Goal: Complete application form: Complete application form

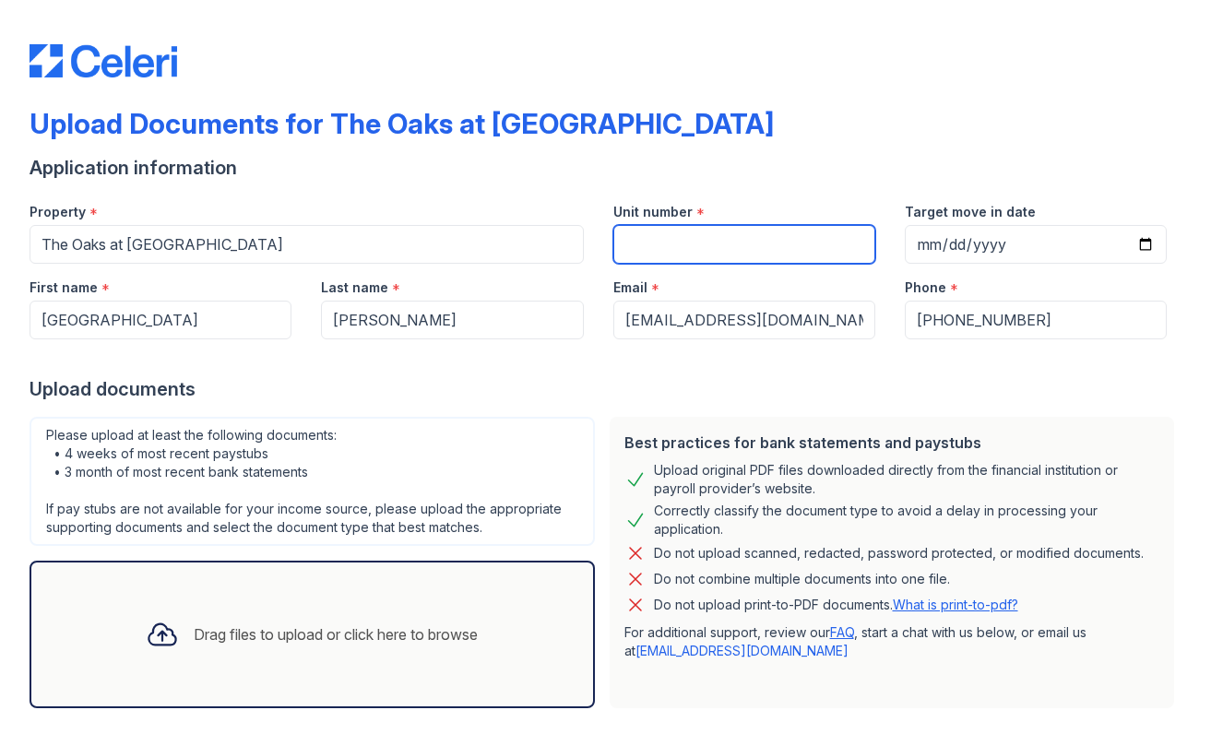
click at [648, 245] on input "Unit number" at bounding box center [745, 244] width 262 height 39
type input "1c"
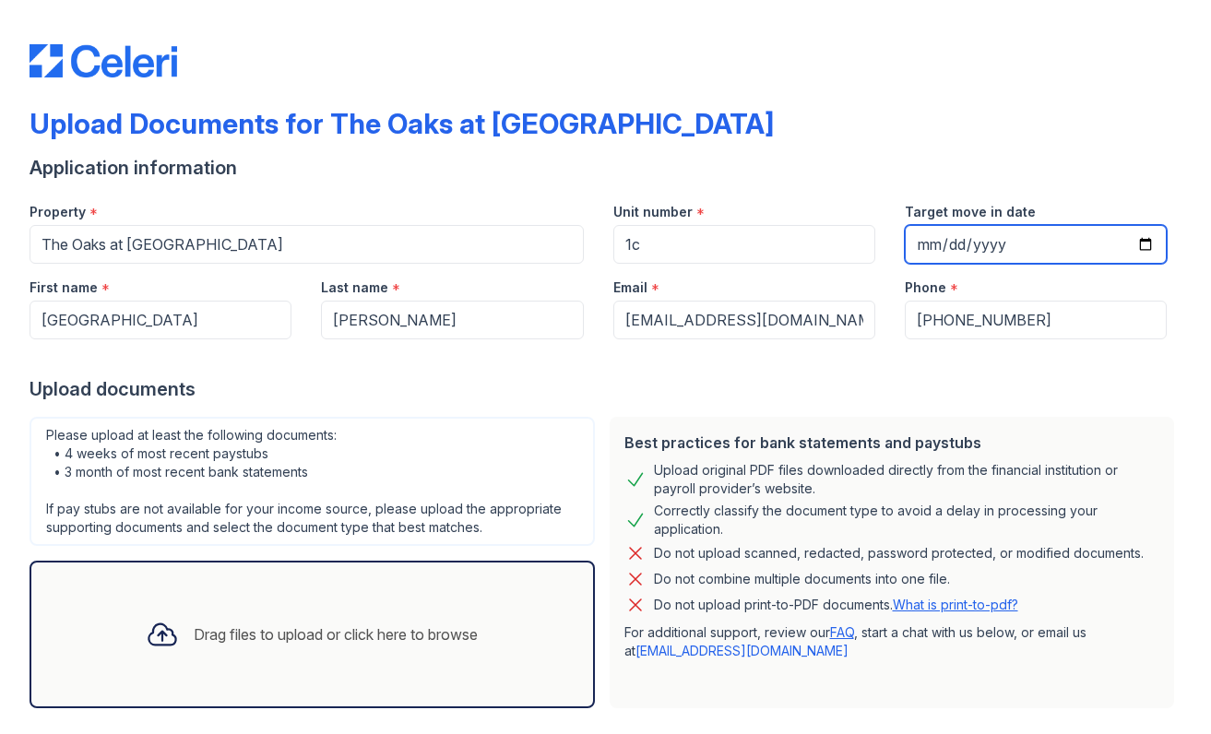
click at [942, 248] on input "Target move in date" at bounding box center [1036, 244] width 262 height 39
click at [1138, 245] on input "Target move in date" at bounding box center [1036, 244] width 262 height 39
type input "[DATE]"
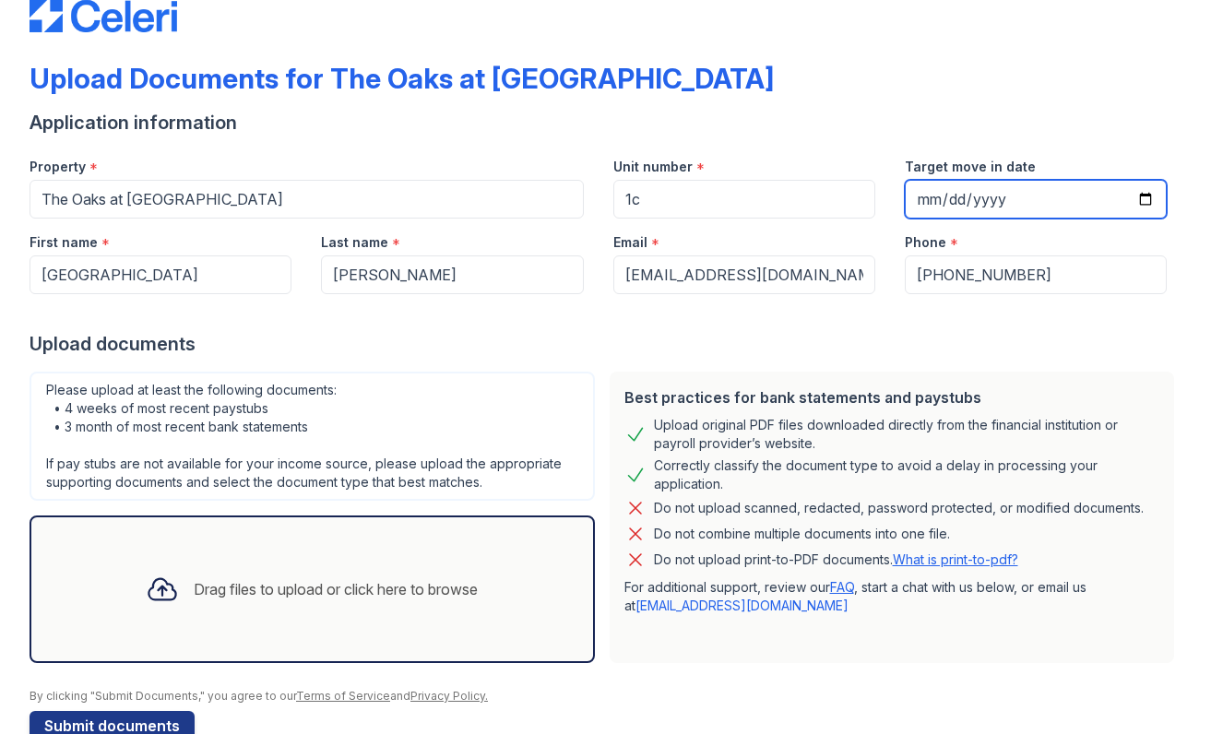
scroll to position [89, 0]
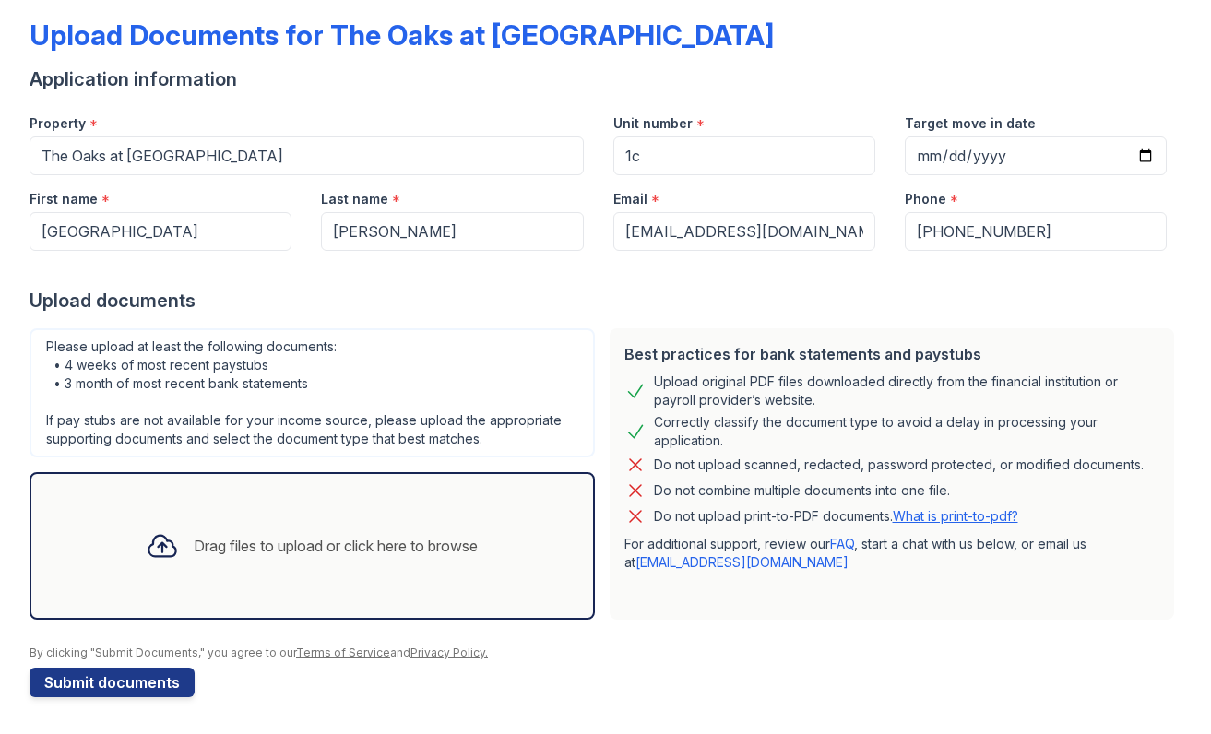
click at [220, 546] on div "Drag files to upload or click here to browse" at bounding box center [336, 546] width 284 height 22
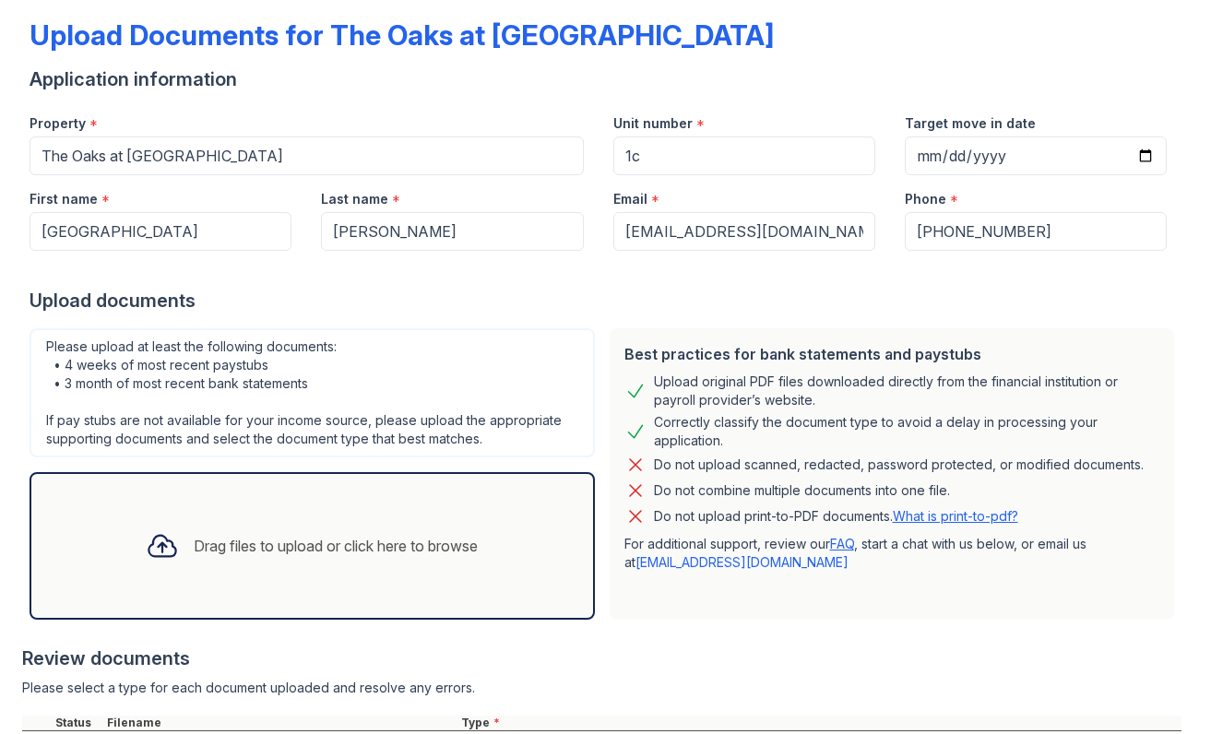
click at [200, 541] on div "Drag files to upload or click here to browse" at bounding box center [336, 546] width 284 height 22
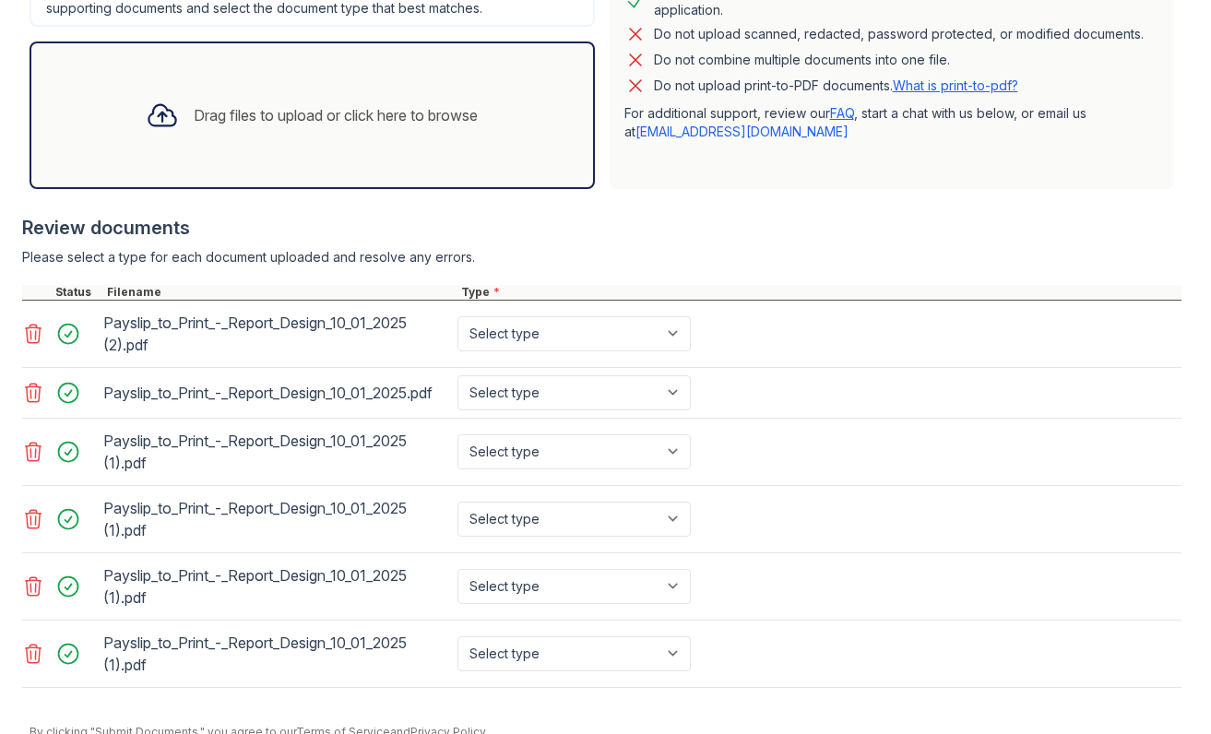
scroll to position [599, 0]
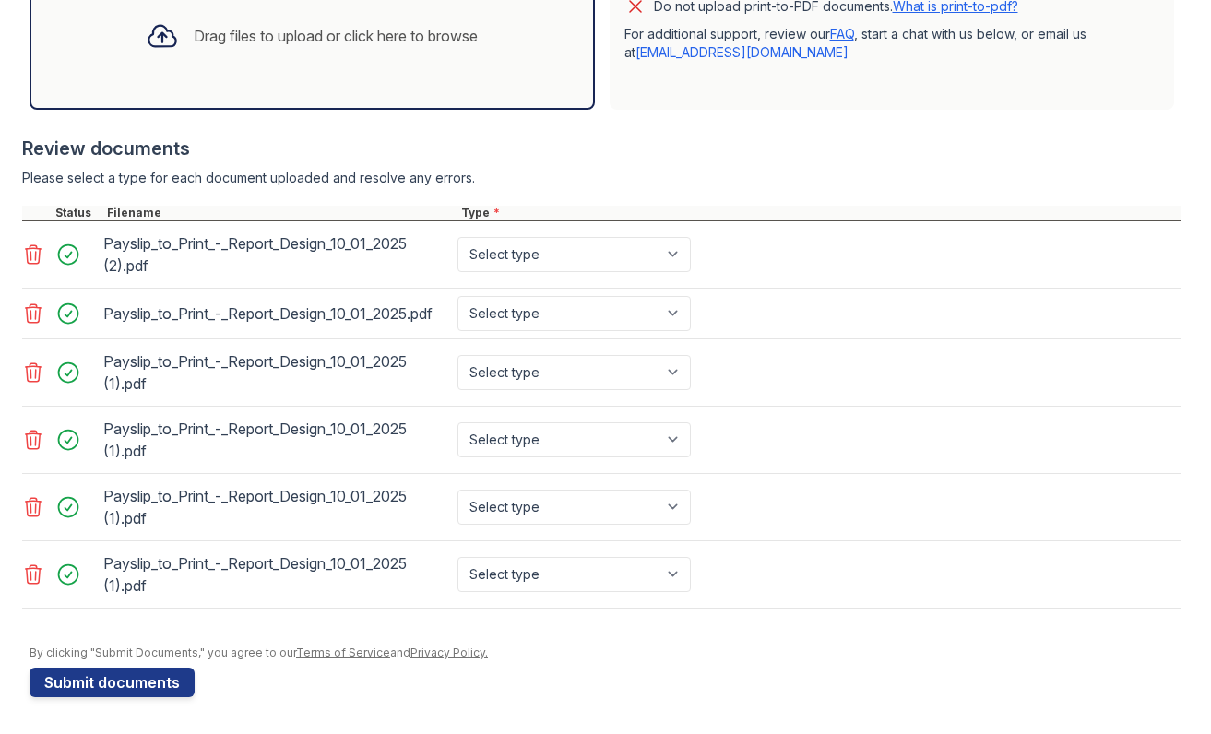
click at [37, 255] on icon at bounding box center [33, 255] width 22 height 22
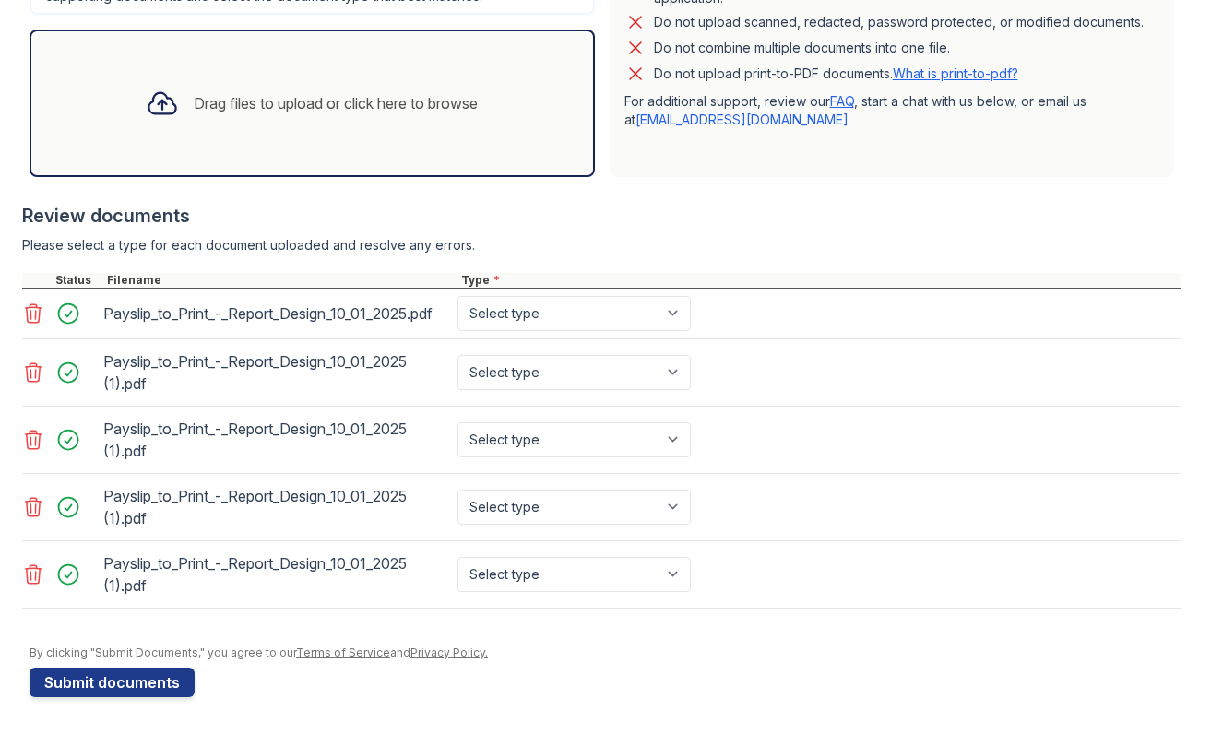
click at [31, 314] on icon at bounding box center [33, 314] width 22 height 22
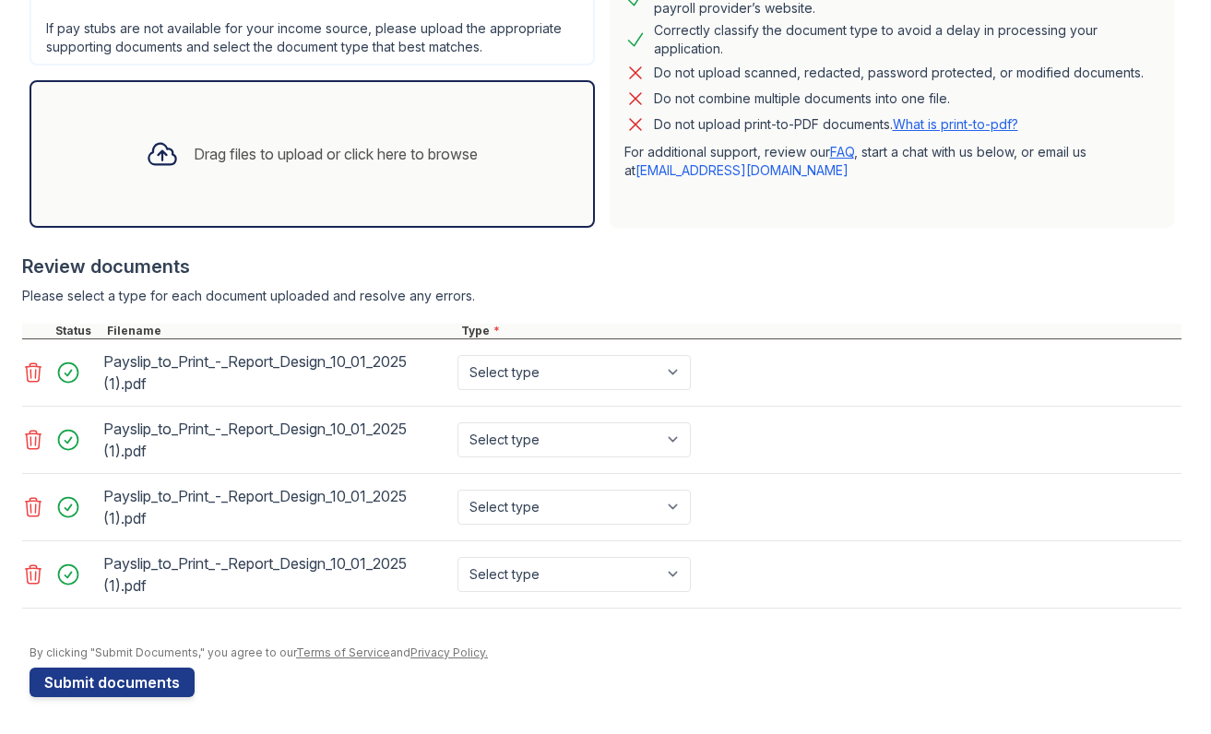
click at [31, 375] on icon at bounding box center [34, 372] width 16 height 18
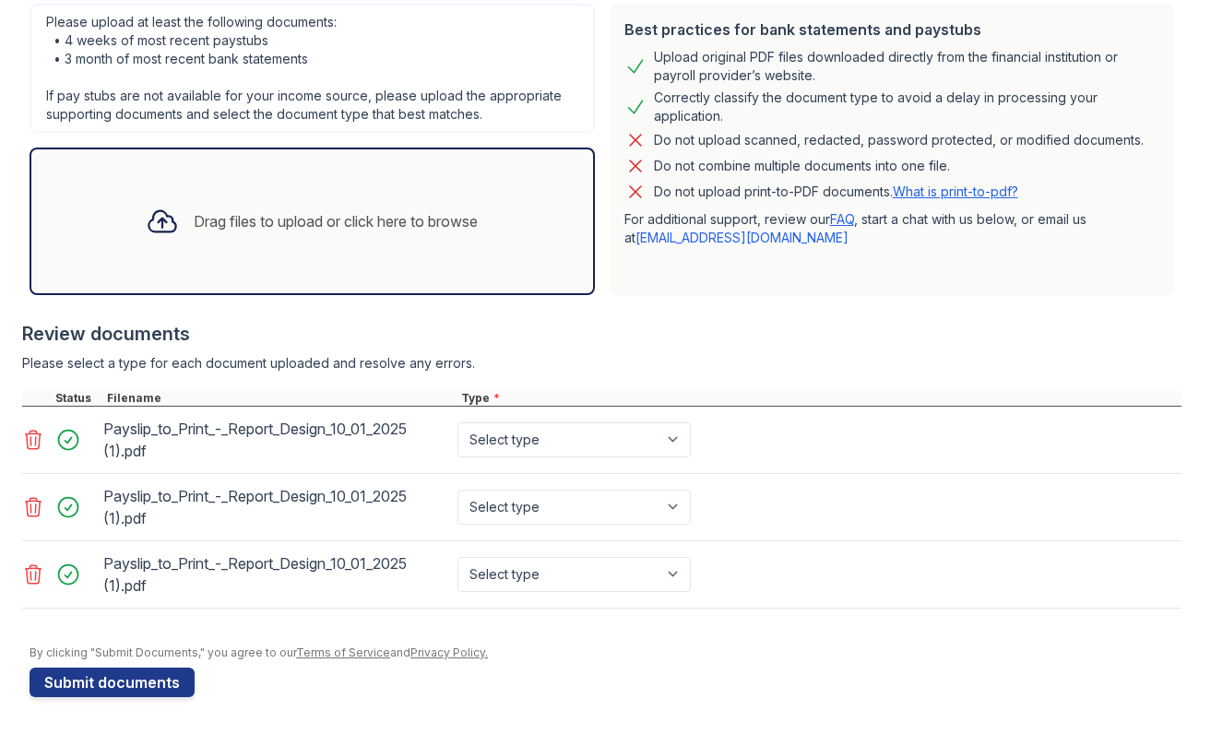
click at [29, 438] on icon at bounding box center [33, 440] width 22 height 22
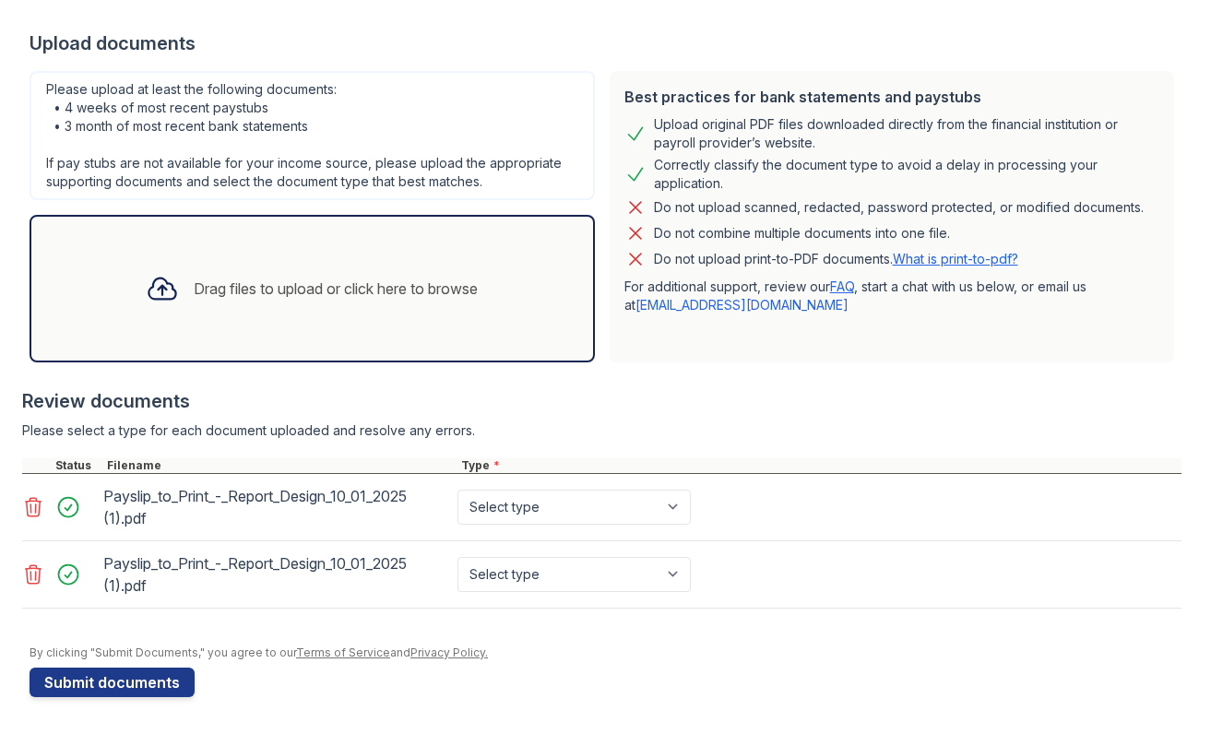
click at [30, 506] on icon at bounding box center [34, 507] width 16 height 18
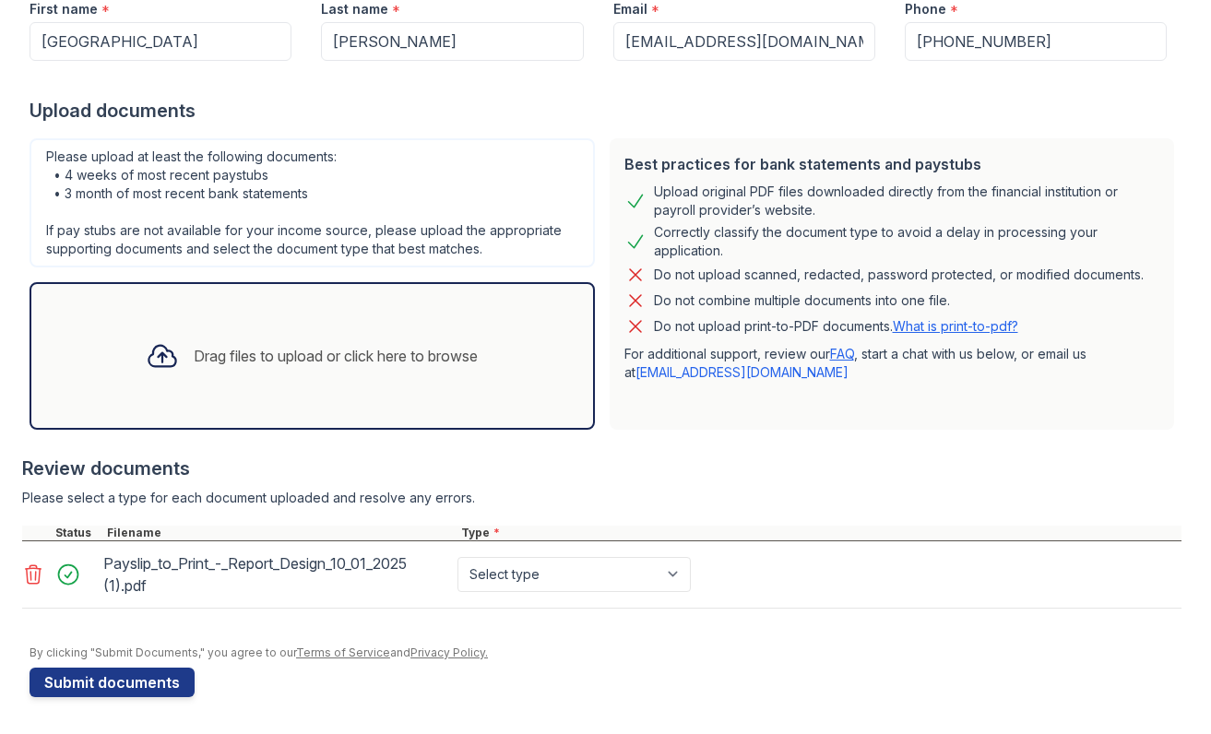
click at [29, 585] on icon at bounding box center [33, 575] width 22 height 22
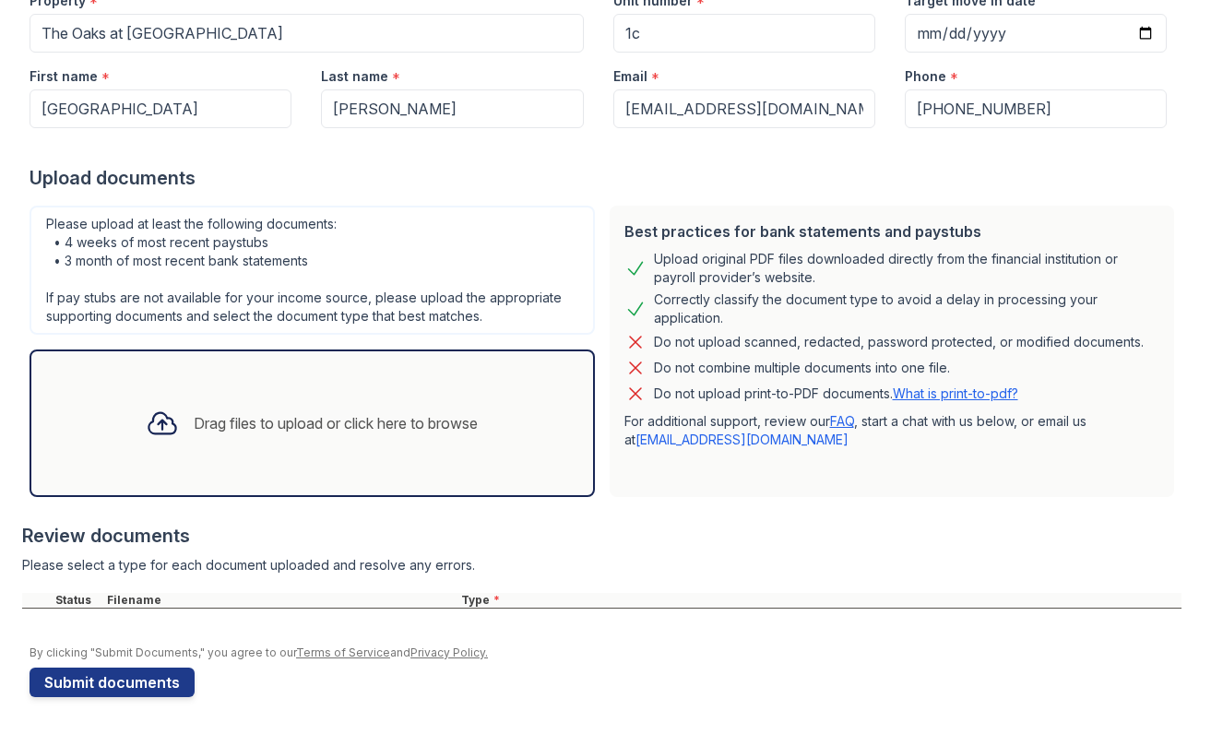
scroll to position [211, 0]
click at [180, 438] on div "Drag files to upload or click here to browse" at bounding box center [312, 423] width 362 height 63
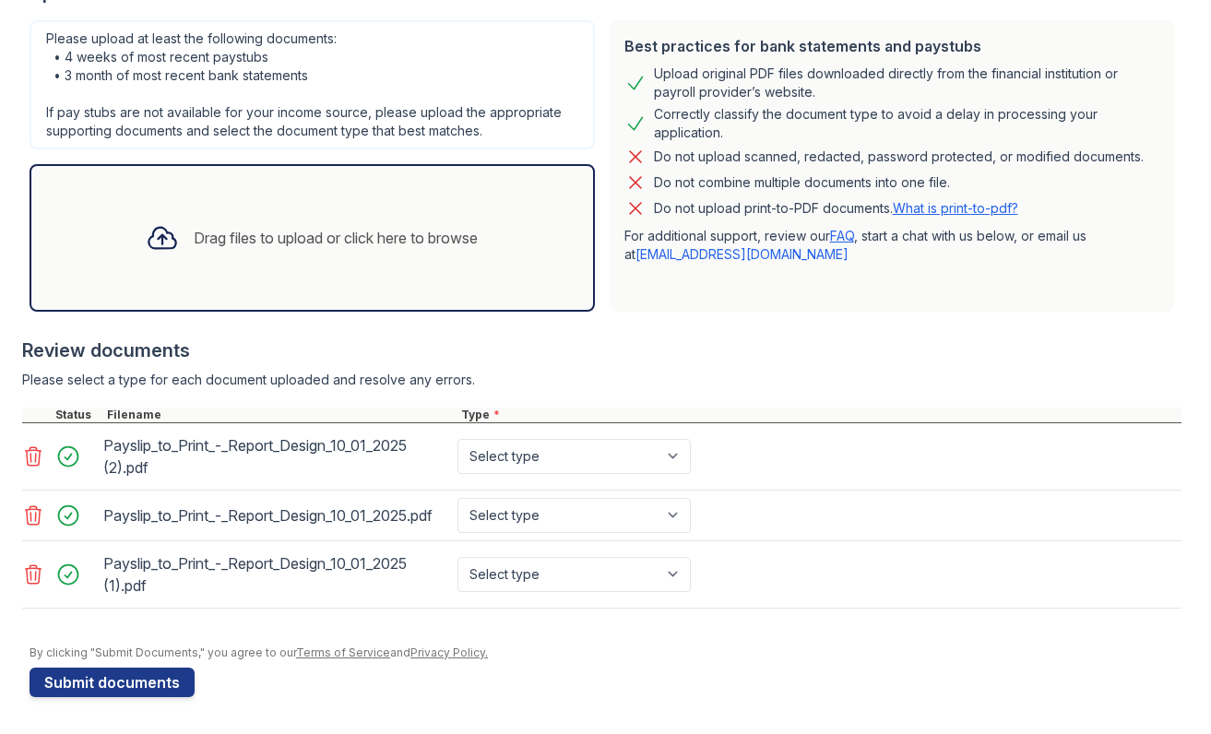
scroll to position [396, 0]
click at [79, 685] on button "Submit documents" at bounding box center [112, 684] width 165 height 30
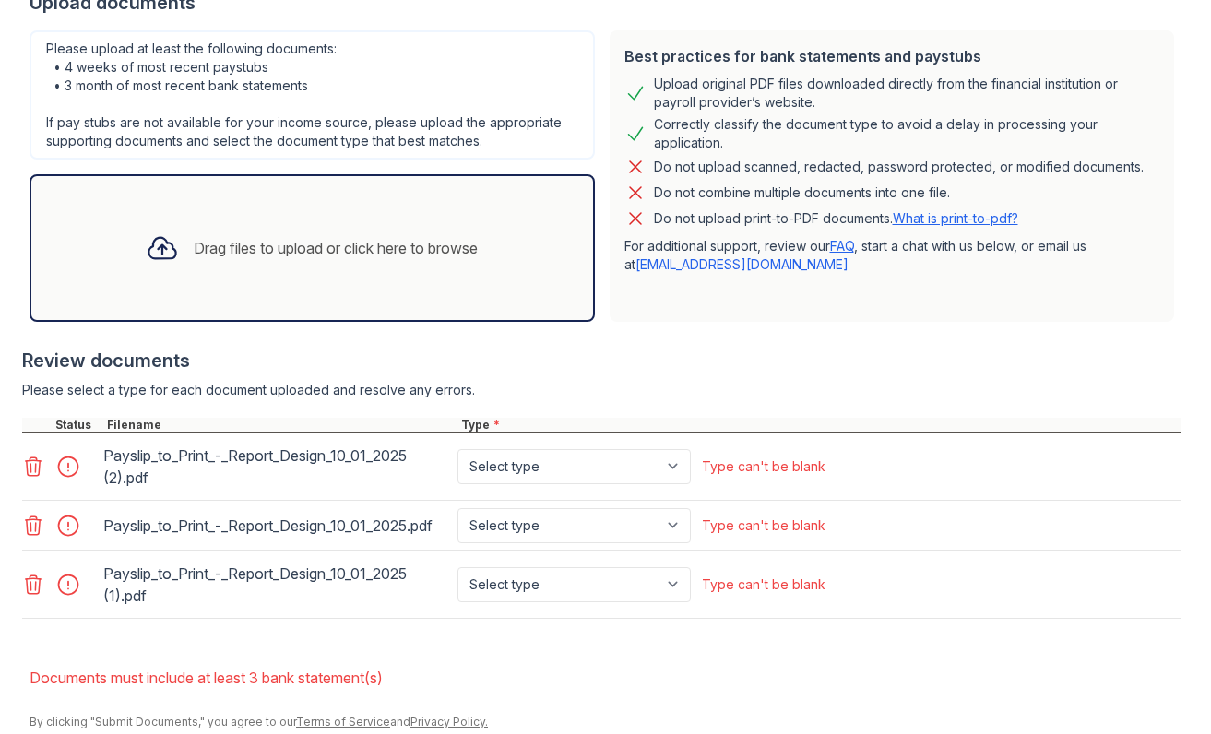
scroll to position [507, 0]
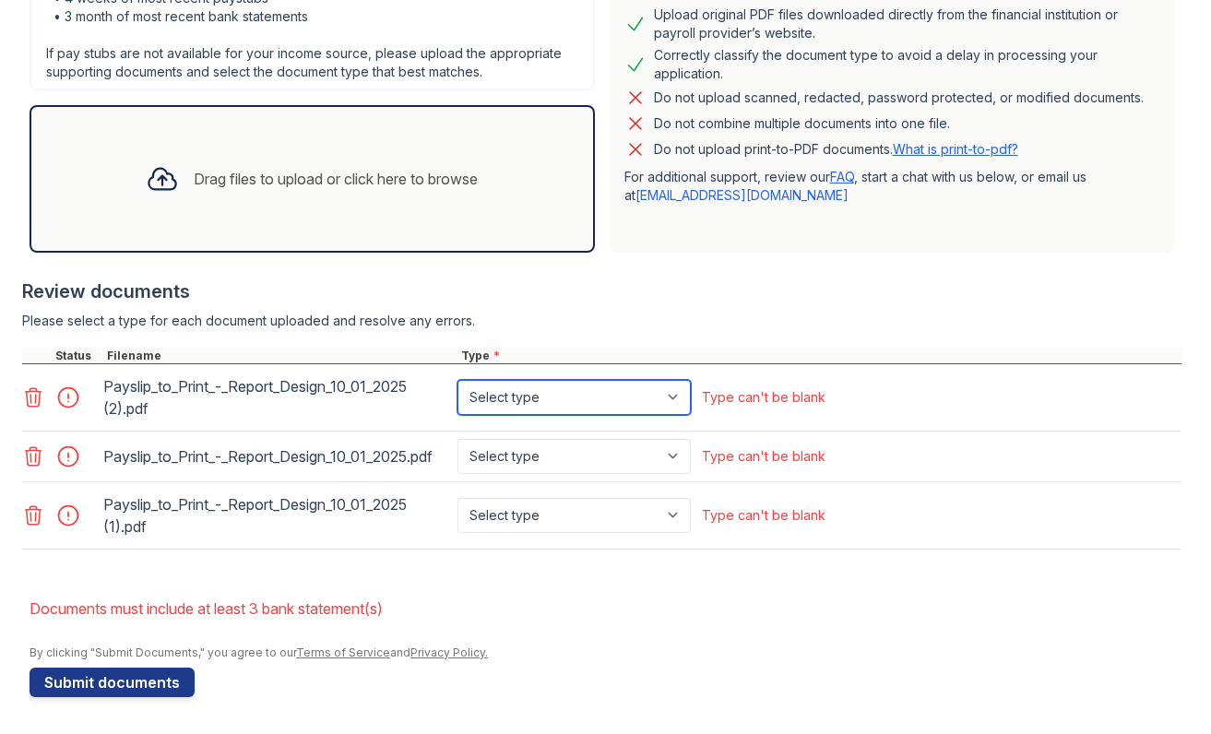
click at [492, 397] on select "Select type Paystub Bank Statement Offer Letter Tax Documents Benefit Award Let…" at bounding box center [574, 397] width 233 height 35
select select "paystub"
click at [458, 380] on select "Select type Paystub Bank Statement Offer Letter Tax Documents Benefit Award Let…" at bounding box center [574, 397] width 233 height 35
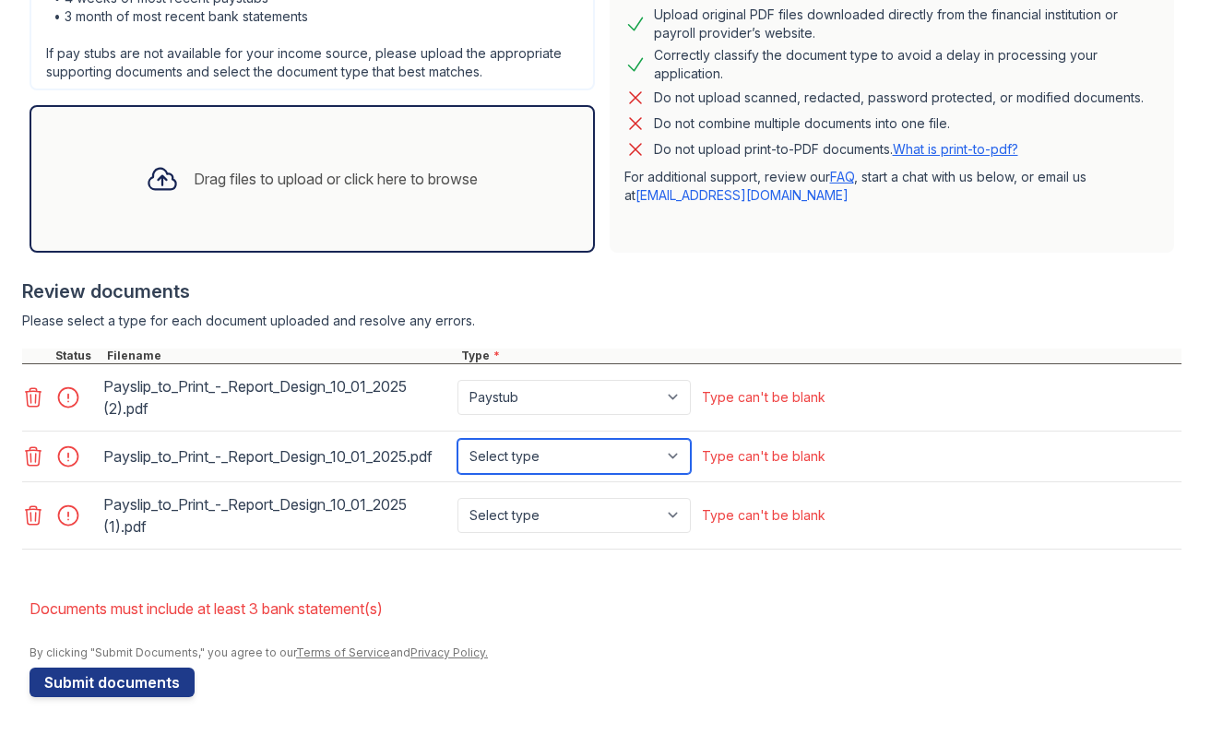
click at [482, 452] on select "Select type Paystub Bank Statement Offer Letter Tax Documents Benefit Award Let…" at bounding box center [574, 456] width 233 height 35
select select "paystub"
click at [458, 439] on select "Select type Paystub Bank Statement Offer Letter Tax Documents Benefit Award Let…" at bounding box center [574, 456] width 233 height 35
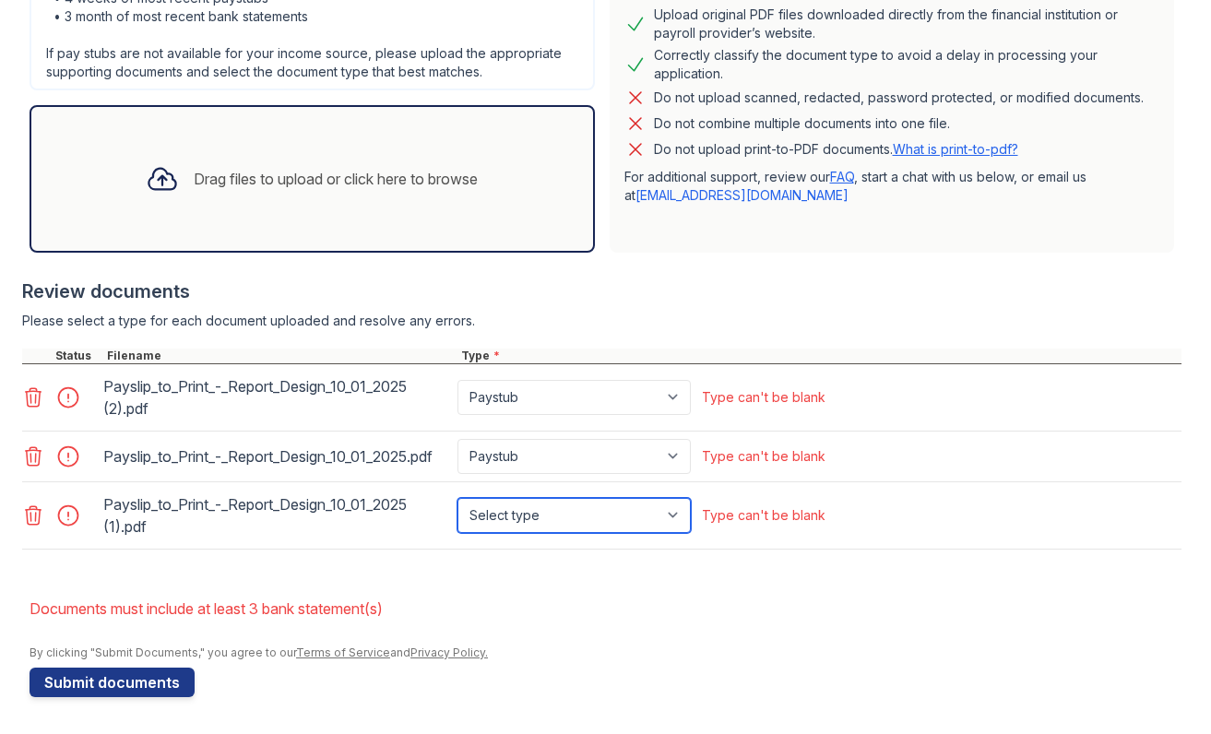
click at [475, 519] on select "Select type Paystub Bank Statement Offer Letter Tax Documents Benefit Award Let…" at bounding box center [574, 515] width 233 height 35
select select "paystub"
click at [458, 498] on select "Select type Paystub Bank Statement Offer Letter Tax Documents Benefit Award Let…" at bounding box center [574, 515] width 233 height 35
click at [70, 685] on button "Submit documents" at bounding box center [112, 683] width 165 height 30
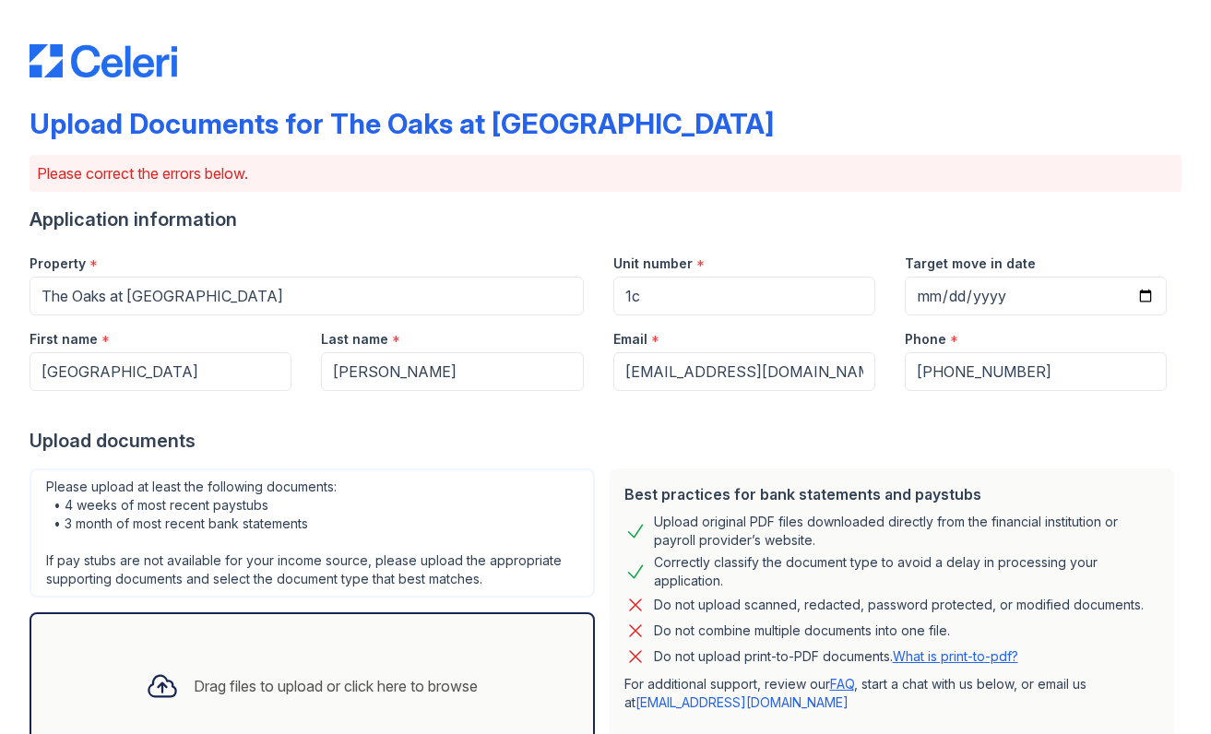
click at [95, 692] on div "Drag files to upload or click here to browse" at bounding box center [313, 687] width 566 height 148
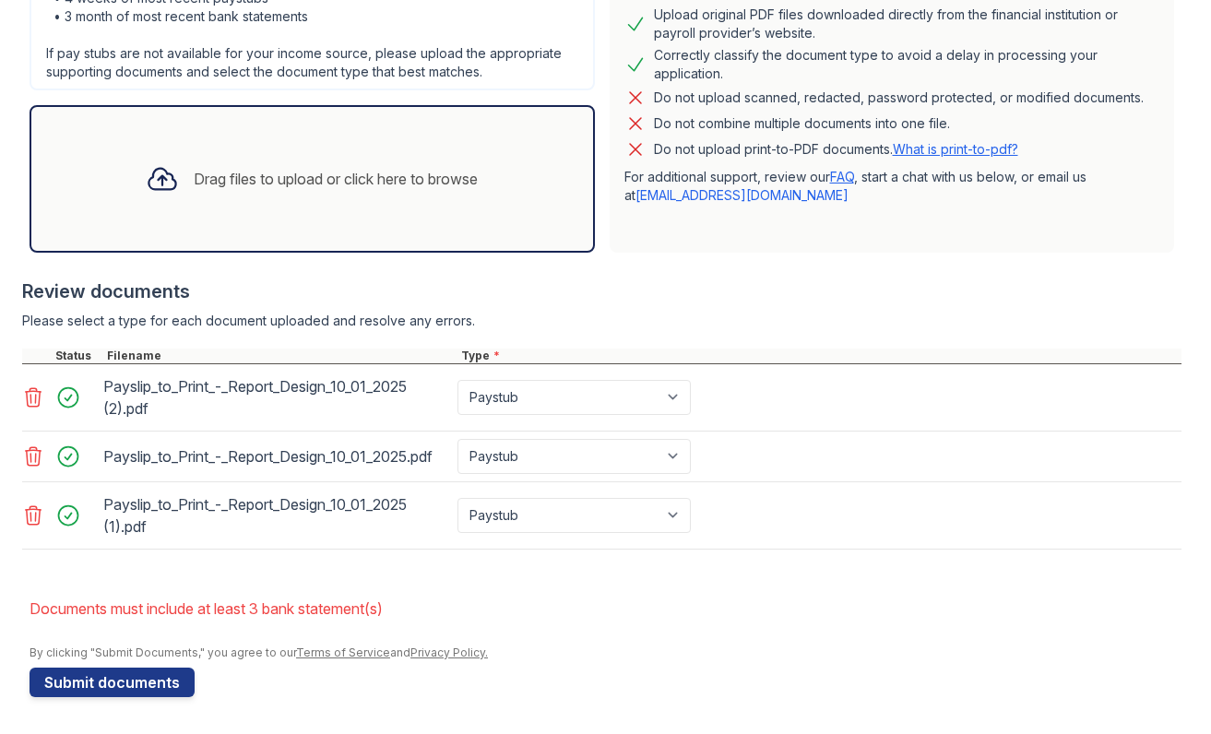
scroll to position [503, 0]
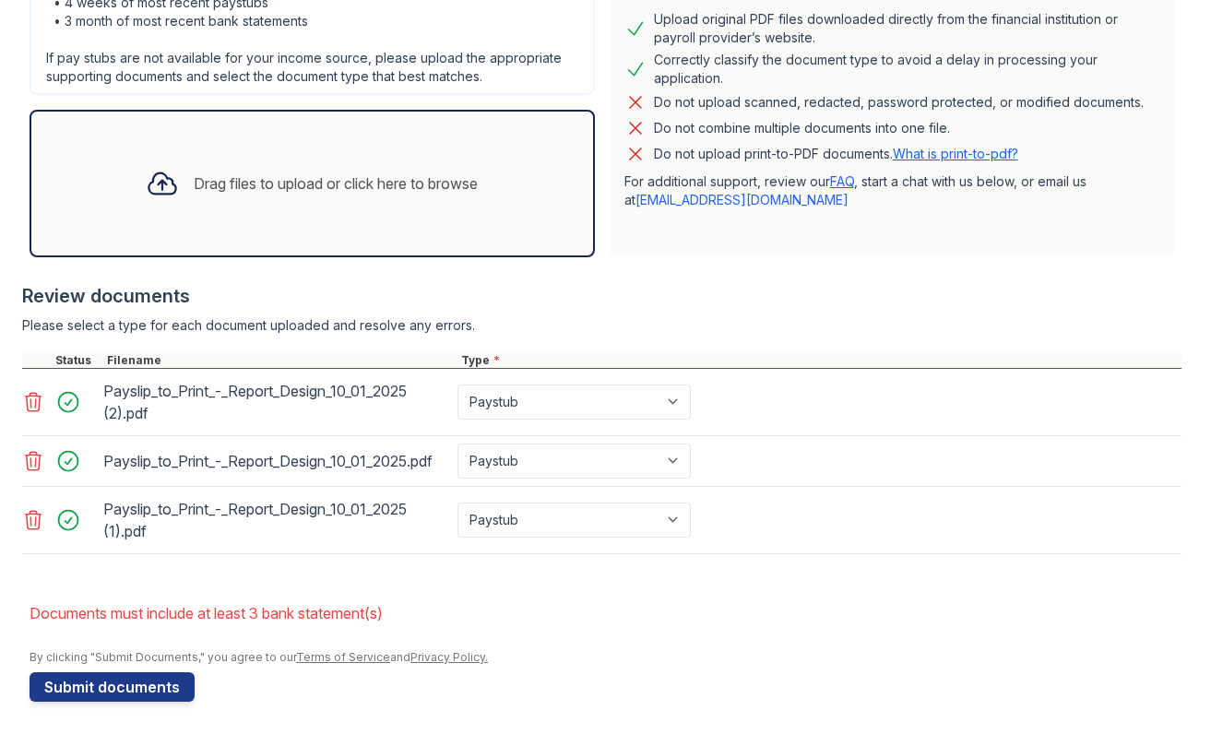
click at [106, 695] on button "Submit documents" at bounding box center [112, 688] width 165 height 30
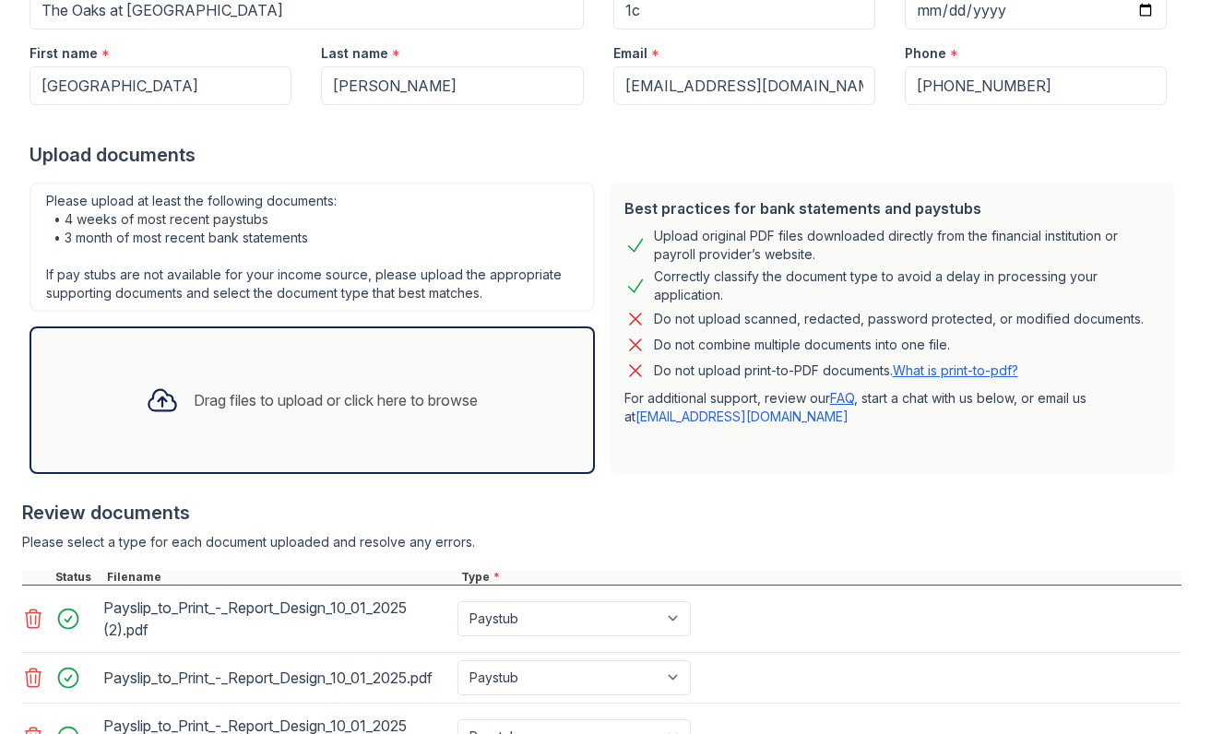
scroll to position [285, 0]
click at [294, 380] on div "Drag files to upload or click here to browse" at bounding box center [312, 401] width 362 height 63
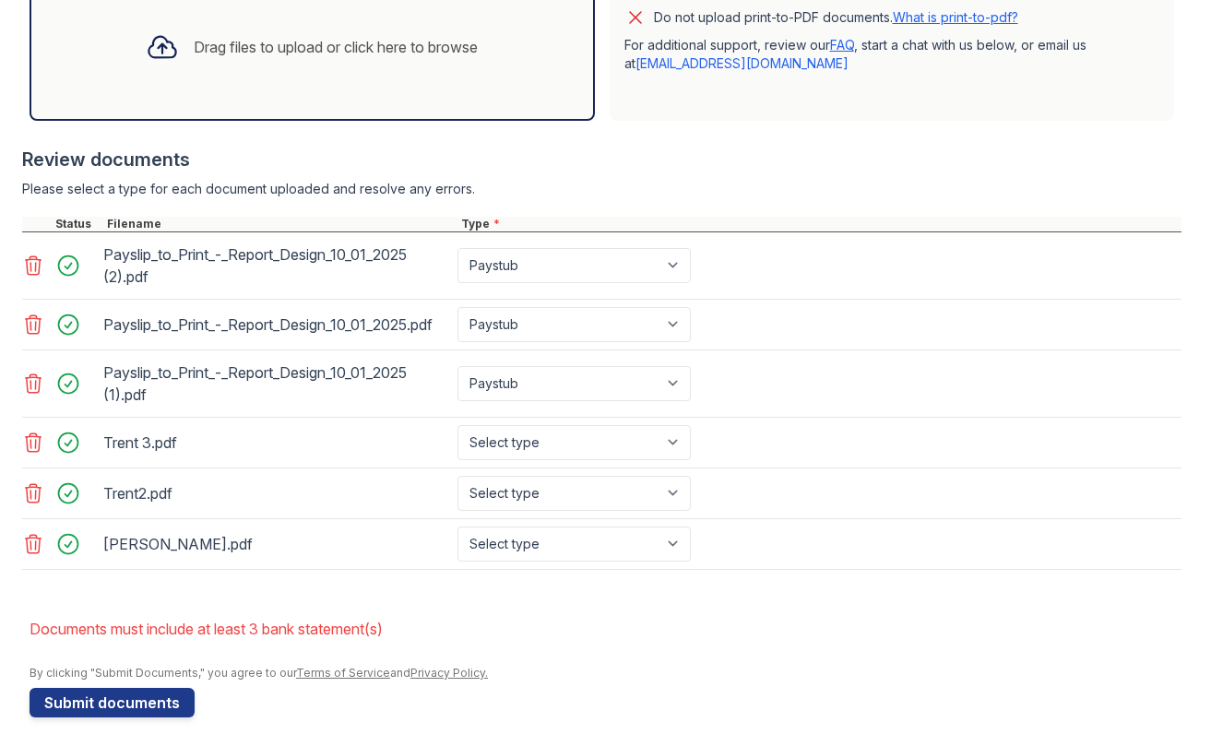
scroll to position [647, 0]
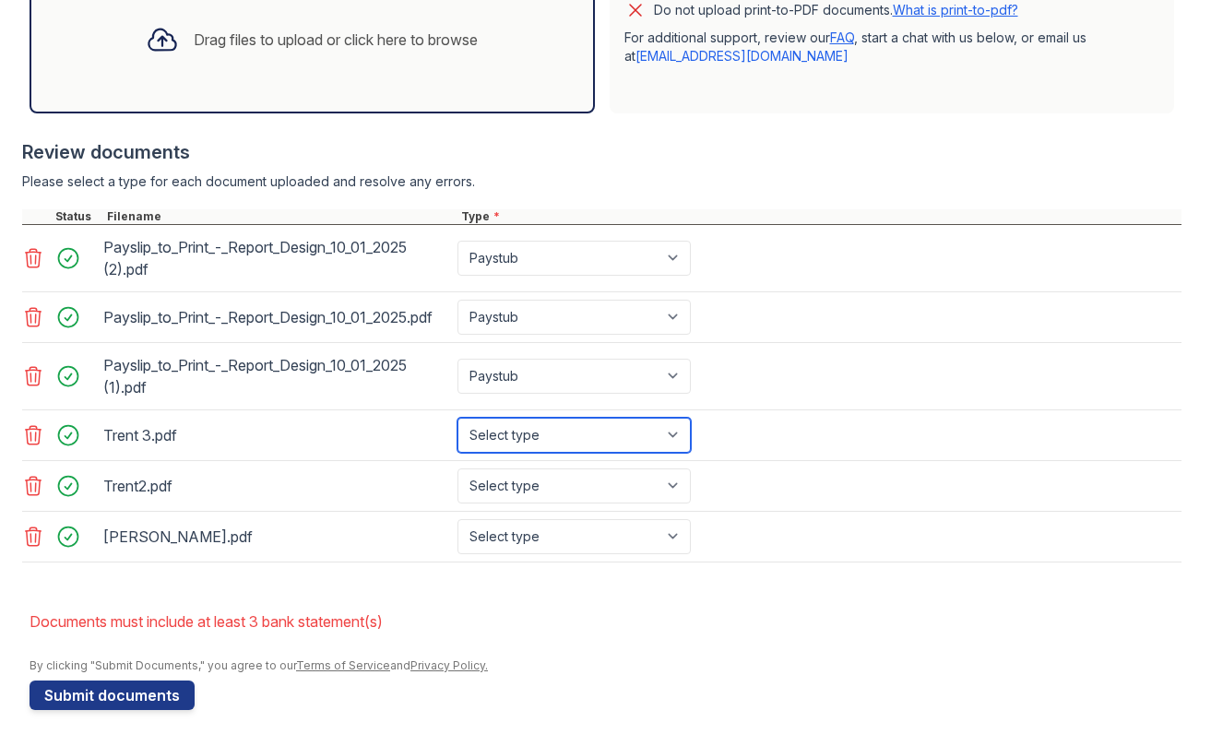
click at [486, 441] on select "Select type Paystub Bank Statement Offer Letter Tax Documents Benefit Award Let…" at bounding box center [574, 435] width 233 height 35
select select "bank_statement"
click at [458, 418] on select "Select type Paystub Bank Statement Offer Letter Tax Documents Benefit Award Let…" at bounding box center [574, 435] width 233 height 35
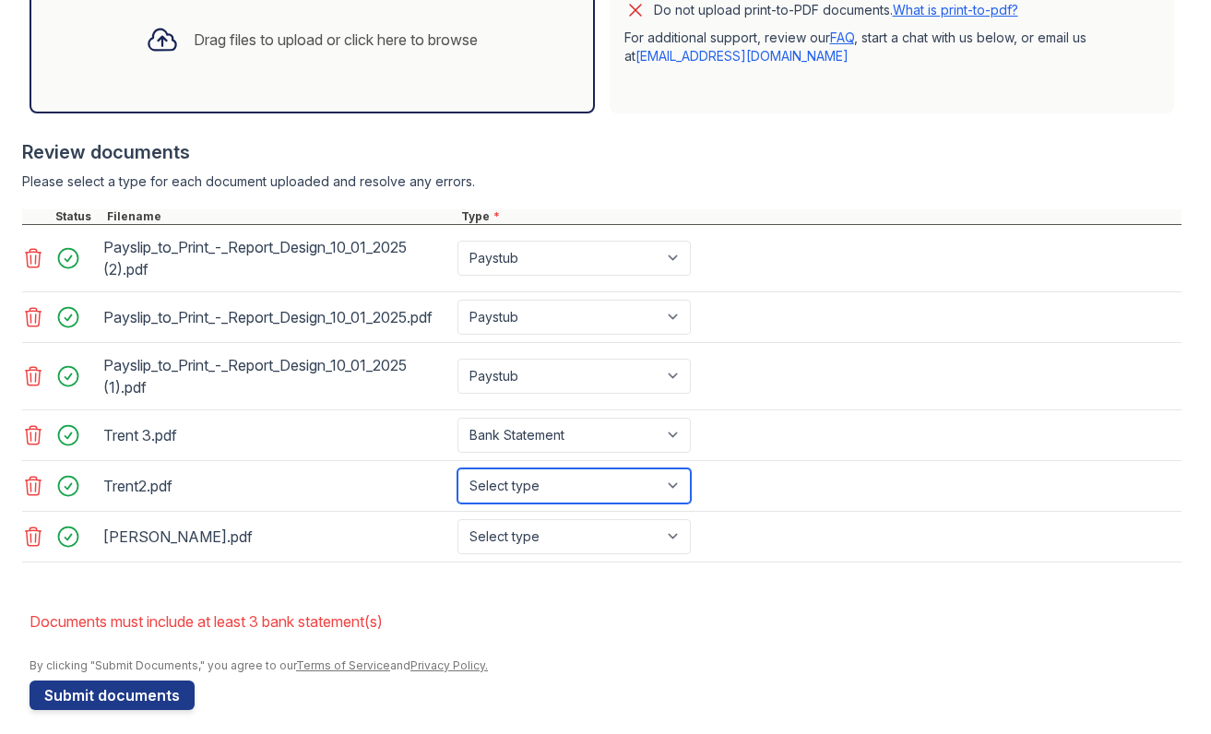
click at [480, 489] on select "Select type Paystub Bank Statement Offer Letter Tax Documents Benefit Award Let…" at bounding box center [574, 486] width 233 height 35
select select "bank_statement"
click at [458, 469] on select "Select type Paystub Bank Statement Offer Letter Tax Documents Benefit Award Let…" at bounding box center [574, 486] width 233 height 35
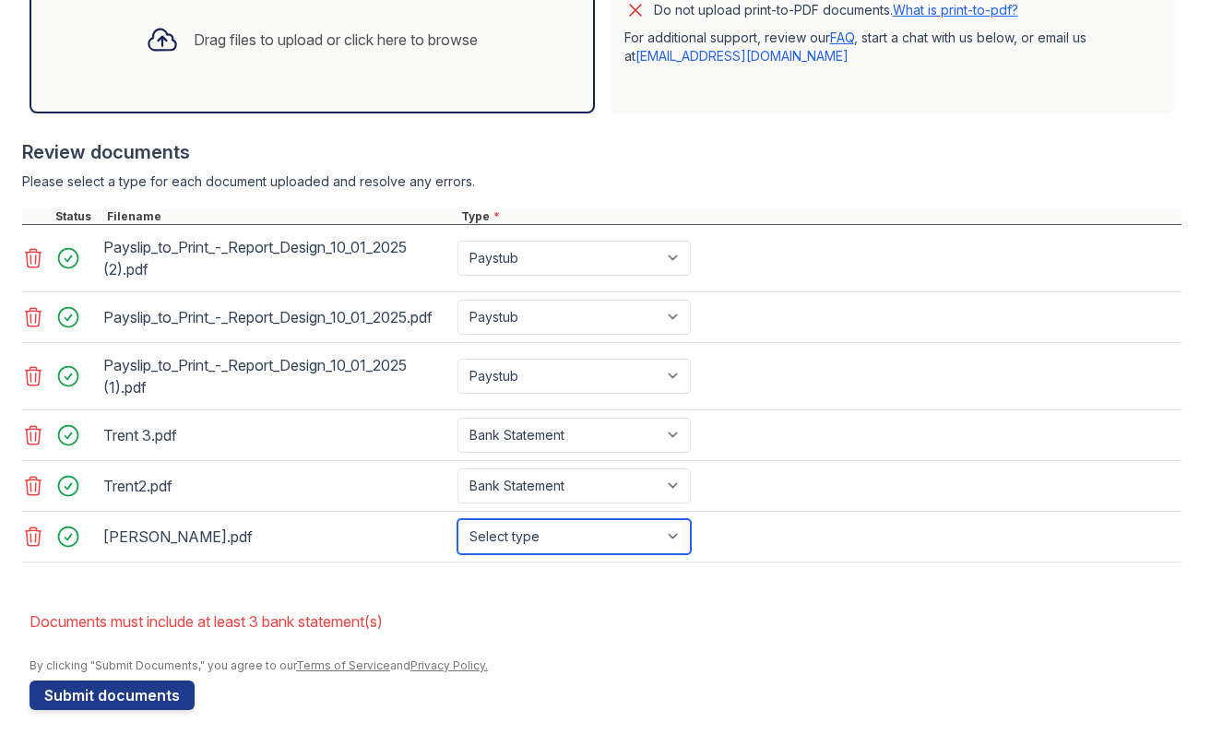
click at [481, 538] on select "Select type Paystub Bank Statement Offer Letter Tax Documents Benefit Award Let…" at bounding box center [574, 536] width 233 height 35
select select "bank_statement"
click at [458, 519] on select "Select type Paystub Bank Statement Offer Letter Tax Documents Benefit Award Let…" at bounding box center [574, 536] width 233 height 35
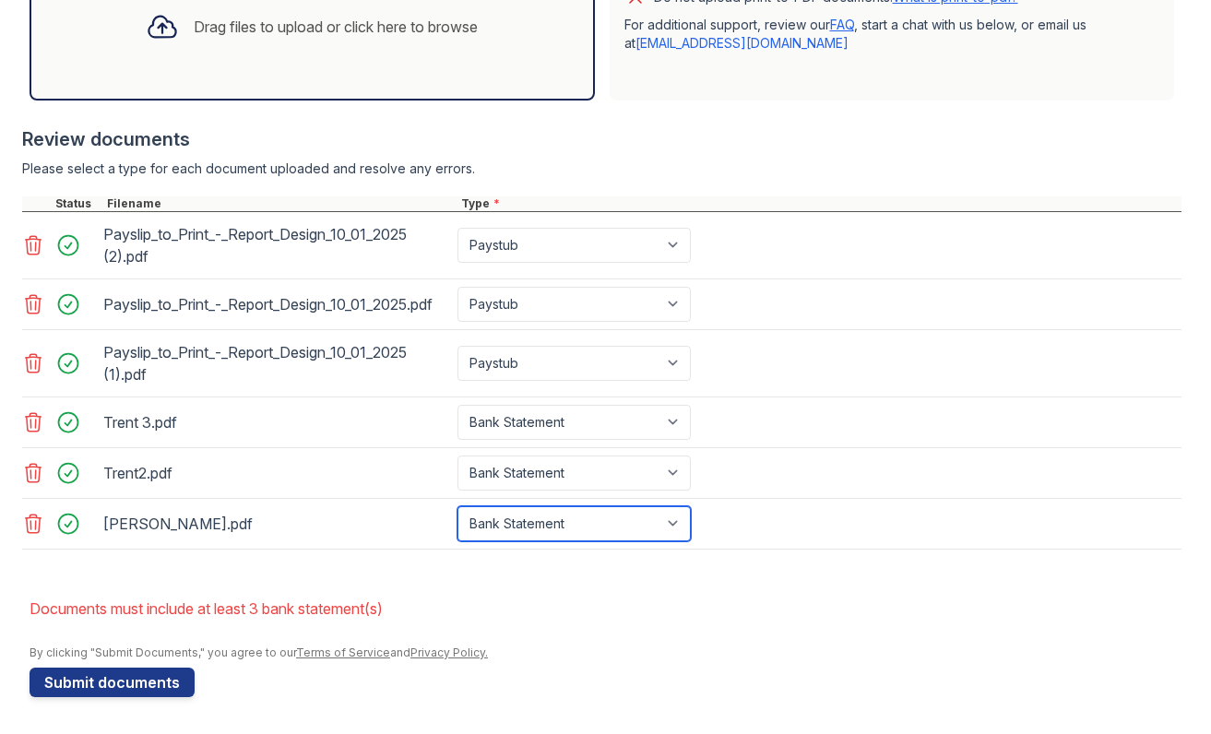
scroll to position [657, 0]
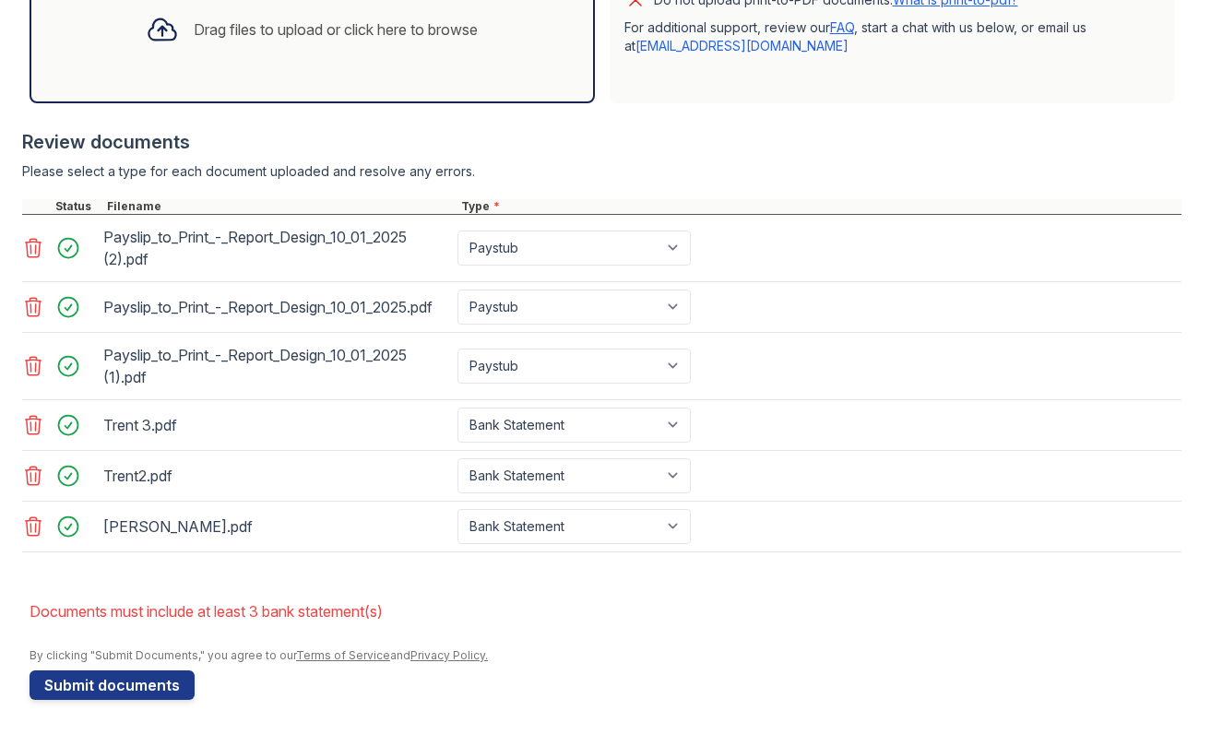
click at [82, 687] on button "Submit documents" at bounding box center [112, 686] width 165 height 30
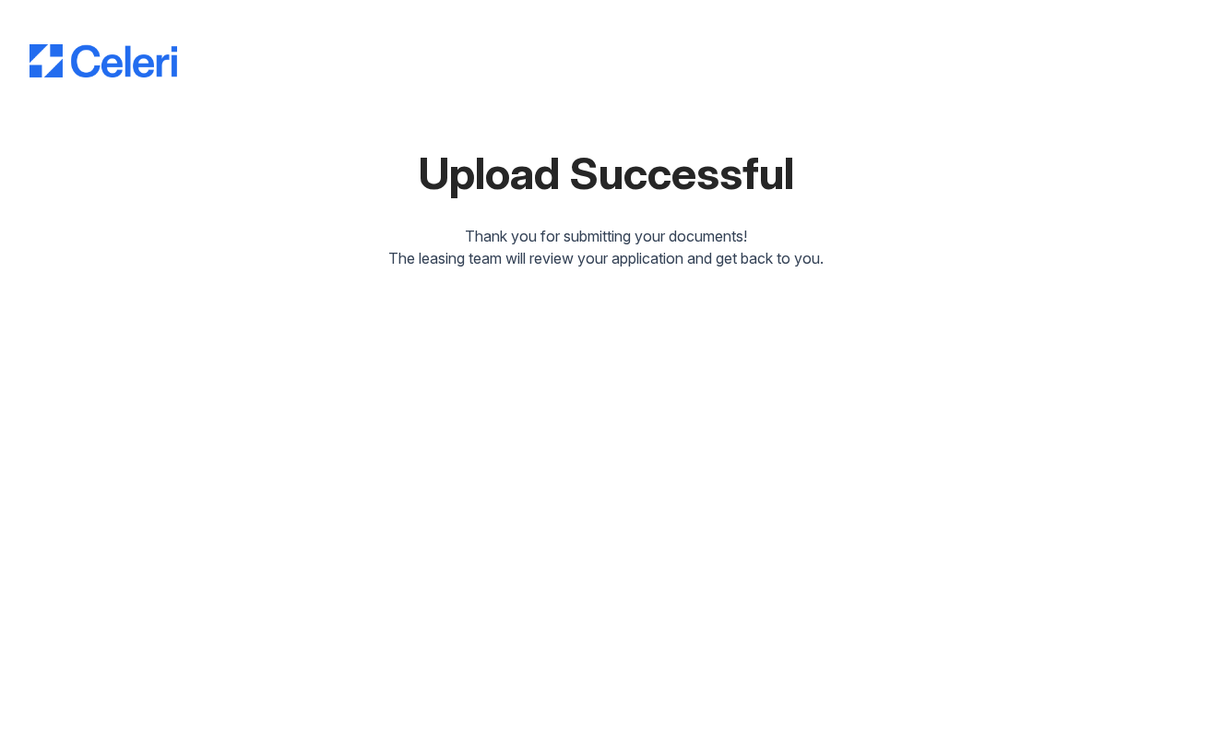
click at [272, 301] on div "Upload Successful Thank you for submitting your documents! The leasing team wil…" at bounding box center [605, 367] width 1211 height 734
